Goal: Task Accomplishment & Management: Manage account settings

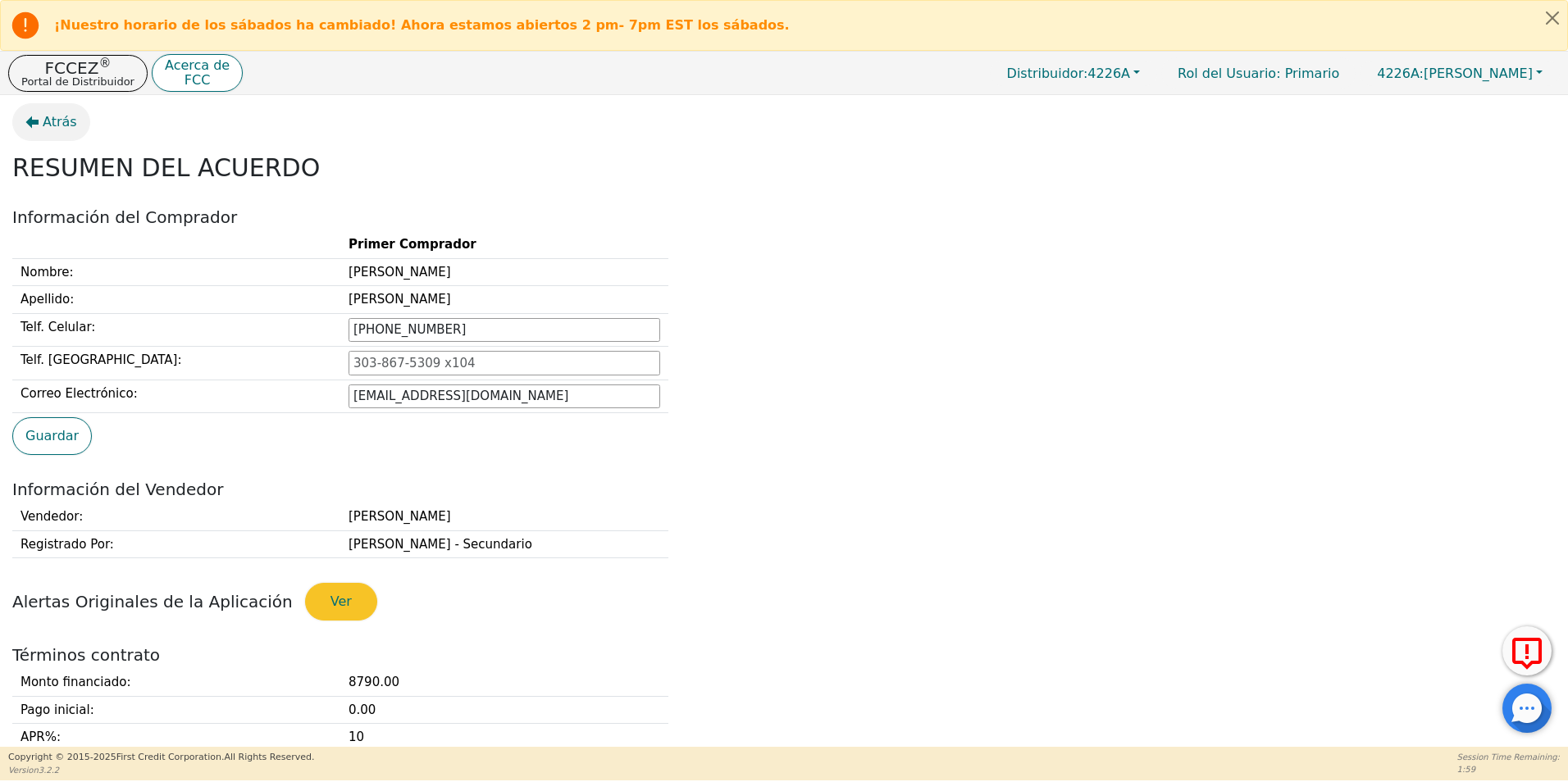
click at [45, 128] on span "Atrás" at bounding box center [59, 122] width 34 height 20
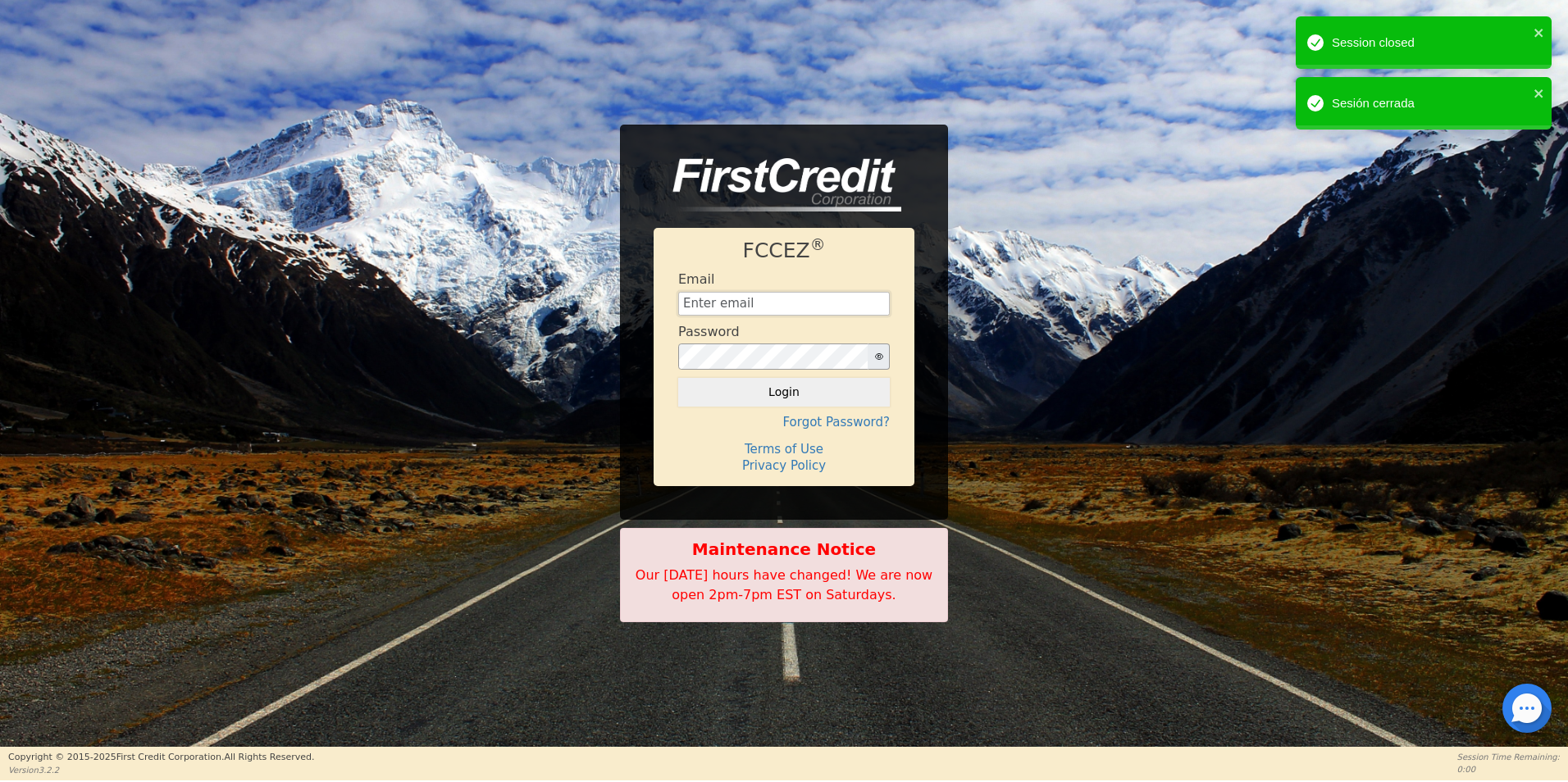
type input "[EMAIL_ADDRESS][DOMAIN_NAME]"
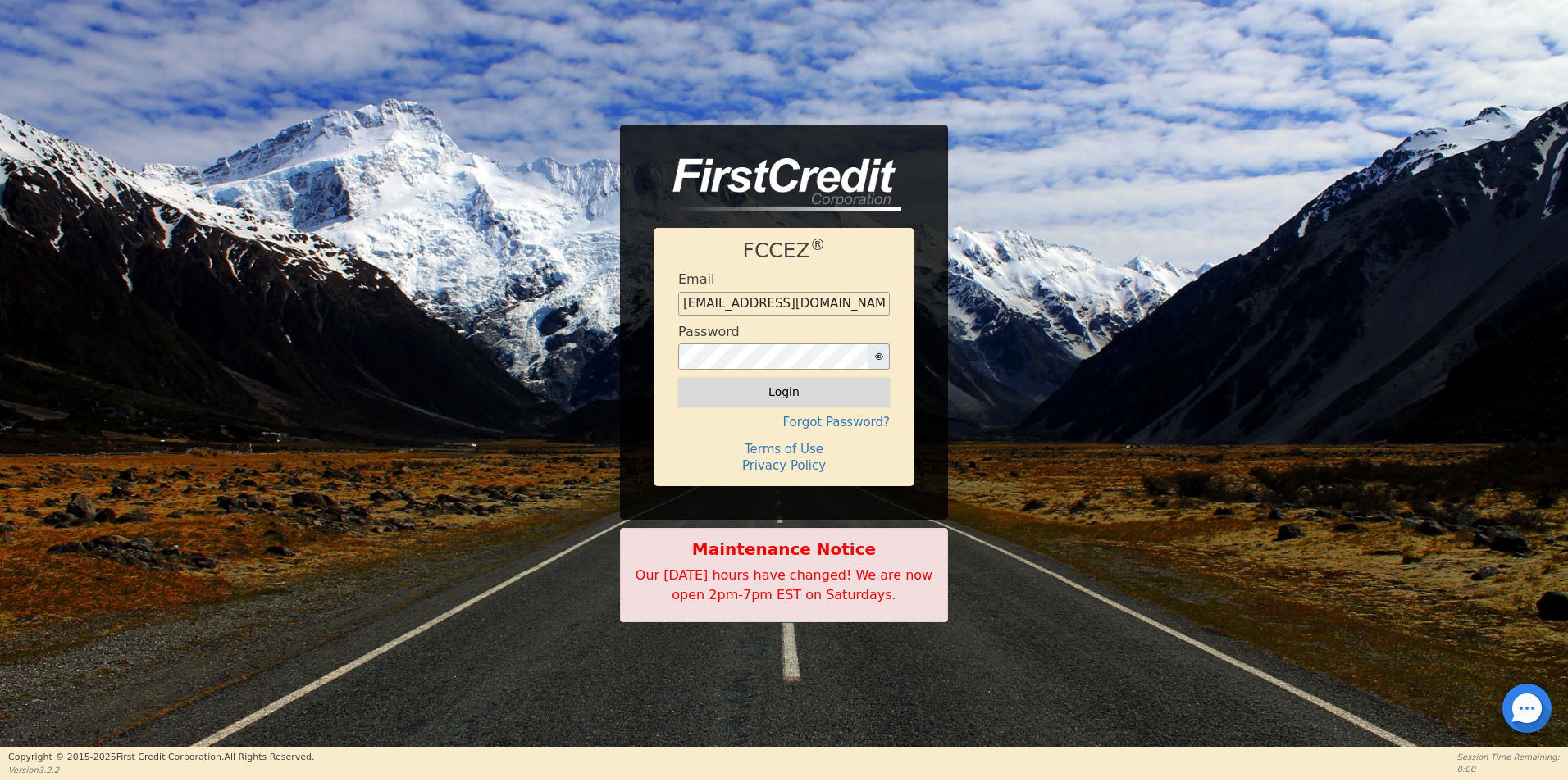
click at [848, 390] on button "Login" at bounding box center [784, 391] width 212 height 28
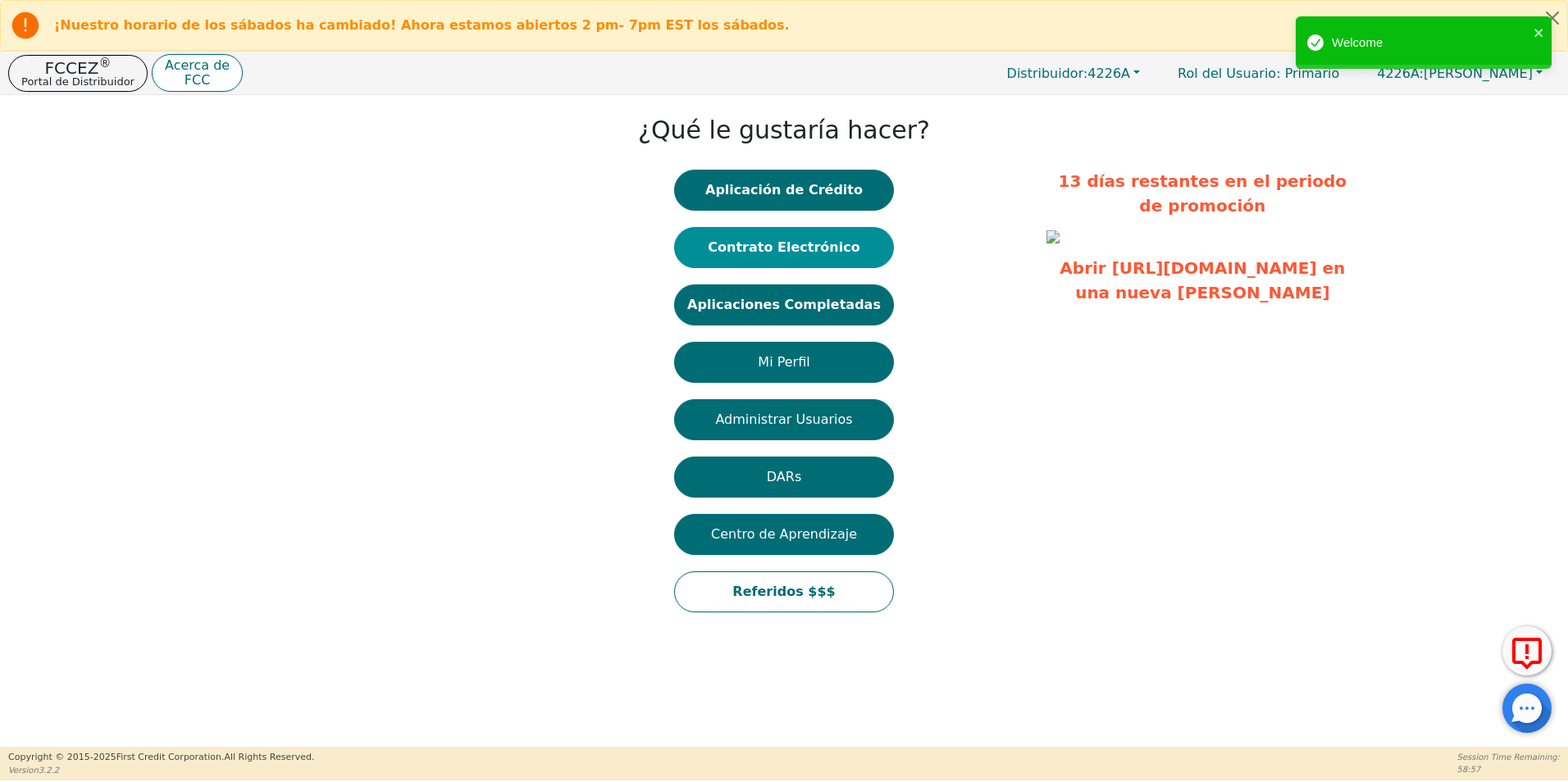
click at [824, 254] on button "Contrato Electrónico" at bounding box center [784, 248] width 220 height 41
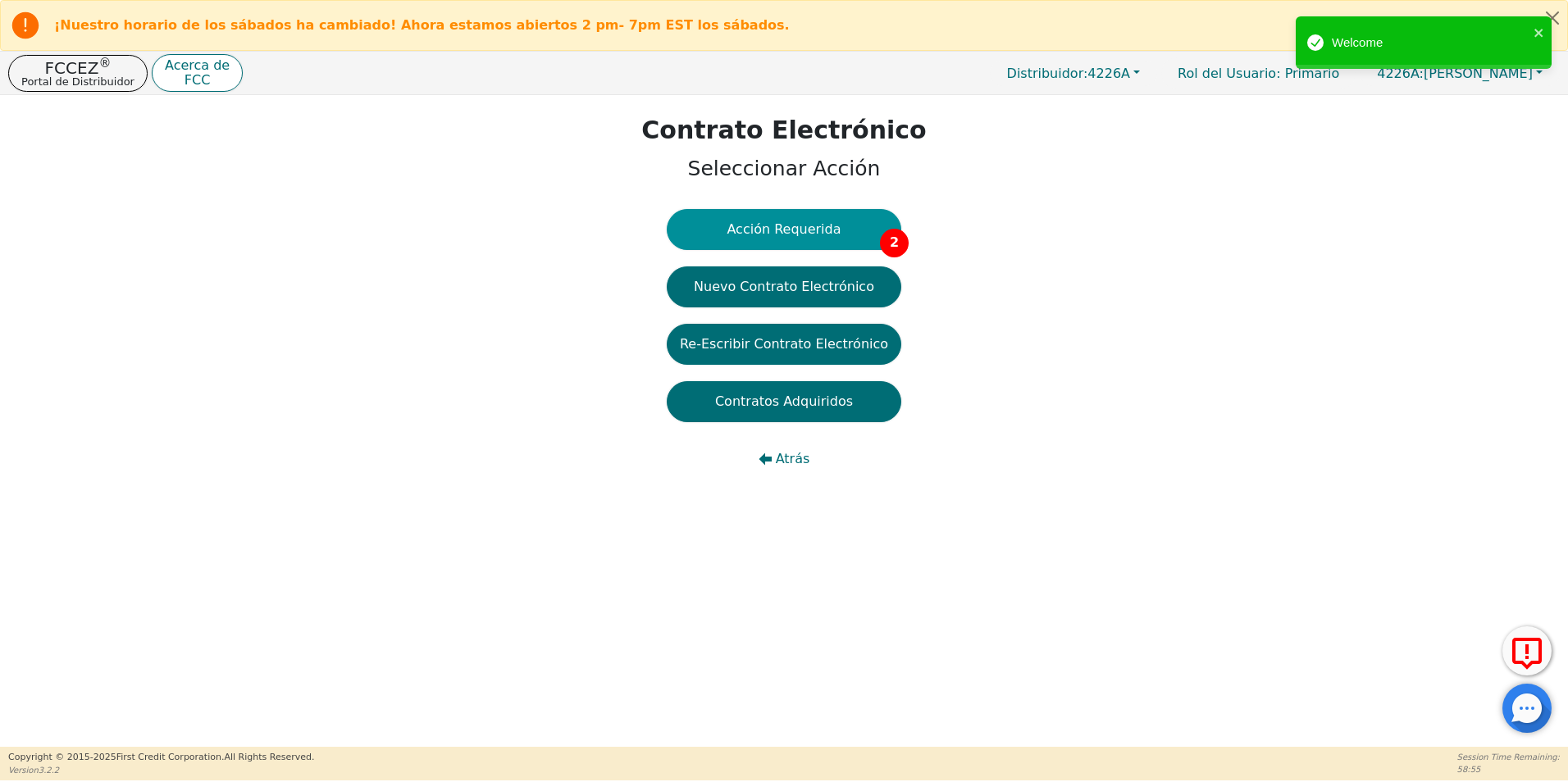
click at [802, 212] on button "Acción Requerida 2" at bounding box center [784, 229] width 234 height 41
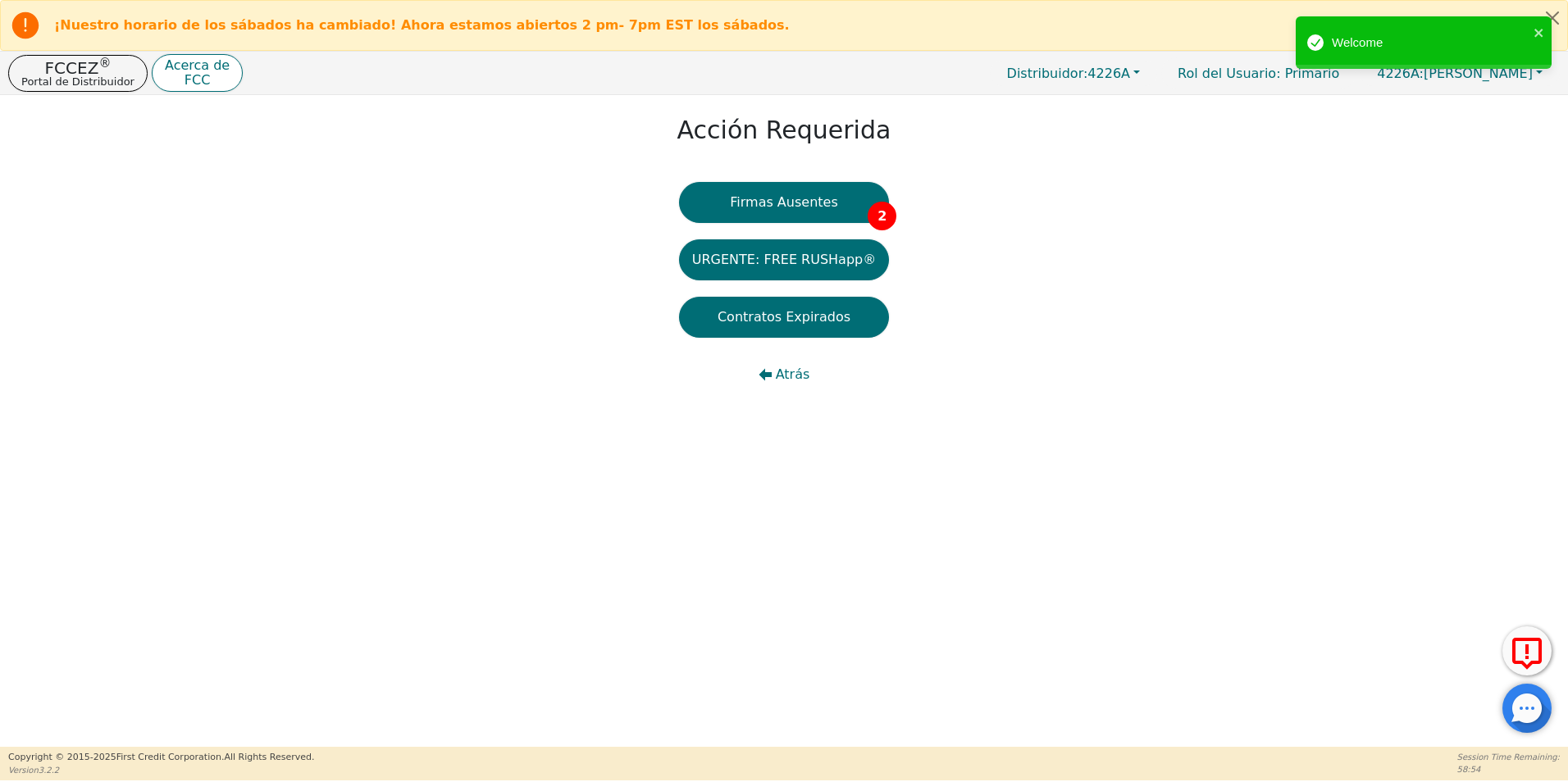
click at [802, 212] on button "Firmas Ausentes 2" at bounding box center [784, 202] width 210 height 41
